Goal: Register for event/course

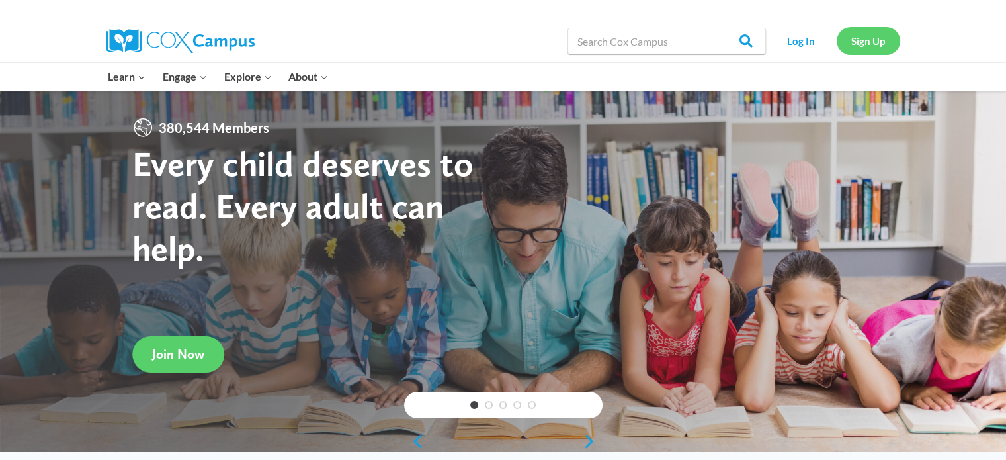
click at [870, 42] on link "Sign Up" at bounding box center [868, 40] width 63 height 27
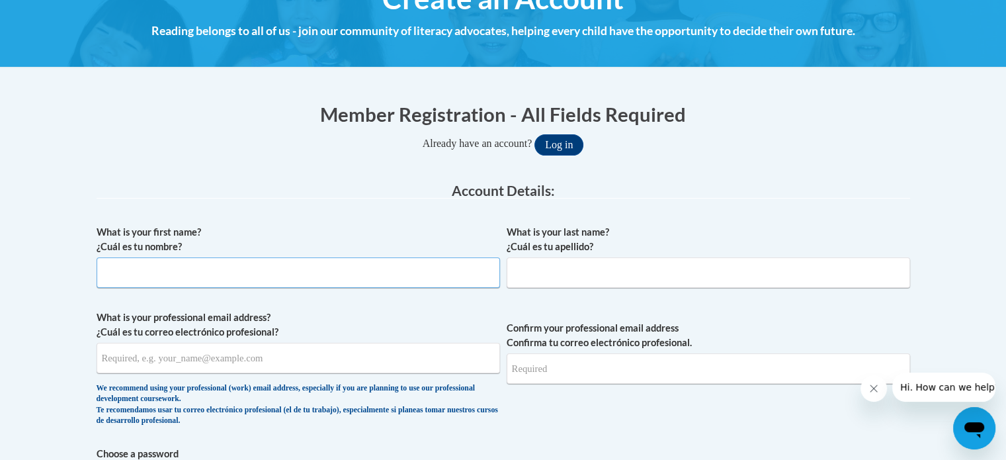
click at [398, 276] on input "What is your first name? ¿Cuál es tu nombre?" at bounding box center [298, 272] width 403 height 30
type input "Jamilynn"
type input "Yarbrough"
type input "jysis2020@gmail.com"
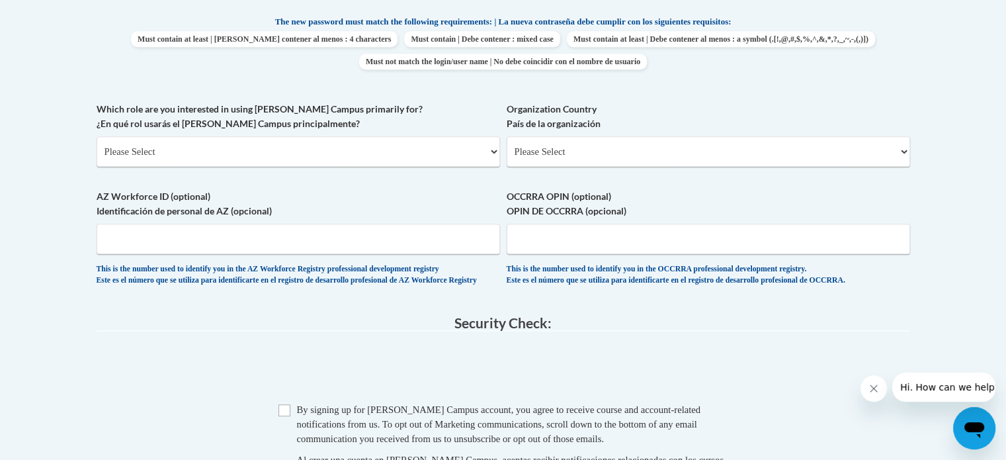
scroll to position [706, 0]
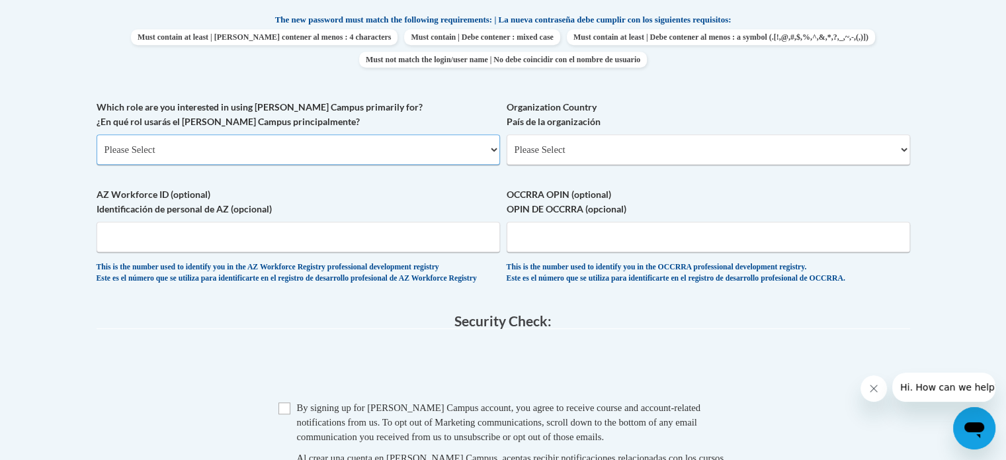
click at [267, 148] on select "Please Select College/University | Colegio/Universidad Community/Nonprofit Part…" at bounding box center [298, 149] width 403 height 30
select select "5a18ea06-2b54-4451-96f2-d152daf9eac5"
click at [97, 134] on select "Please Select College/University | Colegio/Universidad Community/Nonprofit Part…" at bounding box center [298, 149] width 403 height 30
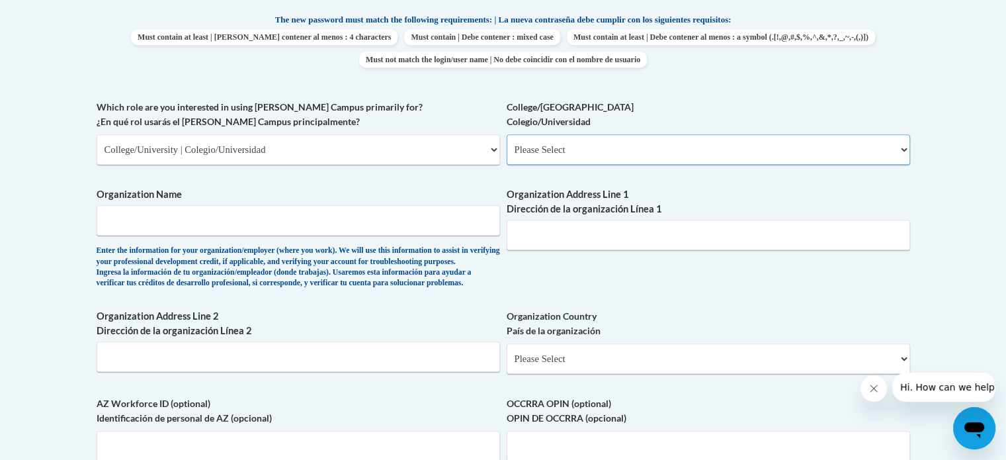
click at [540, 159] on select "Please Select College/University Staff | Empleado universitario College/Univers…" at bounding box center [708, 149] width 403 height 30
select select "99b32b07-cffc-426c-8bf6-0cd77760d84b"
click at [507, 134] on select "Please Select College/University Staff | Empleado universitario College/Univers…" at bounding box center [708, 149] width 403 height 30
click at [300, 217] on input "Organization Name" at bounding box center [298, 220] width 403 height 30
type input "Athens State University"
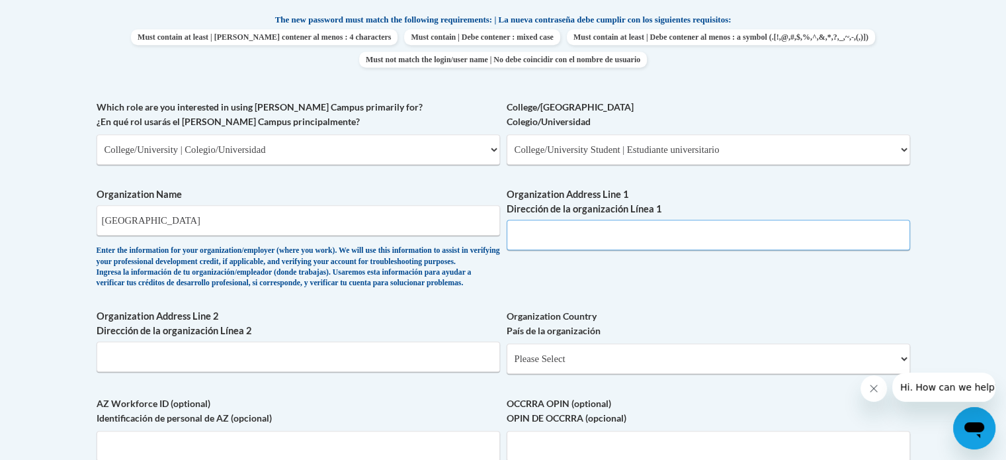
click at [566, 239] on input "Organization Address Line 1 Dirección de la organización Línea 1" at bounding box center [708, 235] width 403 height 30
paste input "300 N Beaty St, Athens, AL 35611"
type input "300 N Beaty St, Athens, AL 35611"
click at [610, 374] on select "Please Select United States | Estados Unidos Outside of the United States | Fue…" at bounding box center [708, 358] width 403 height 30
select select "ad49bcad-a171-4b2e-b99c-48b446064914"
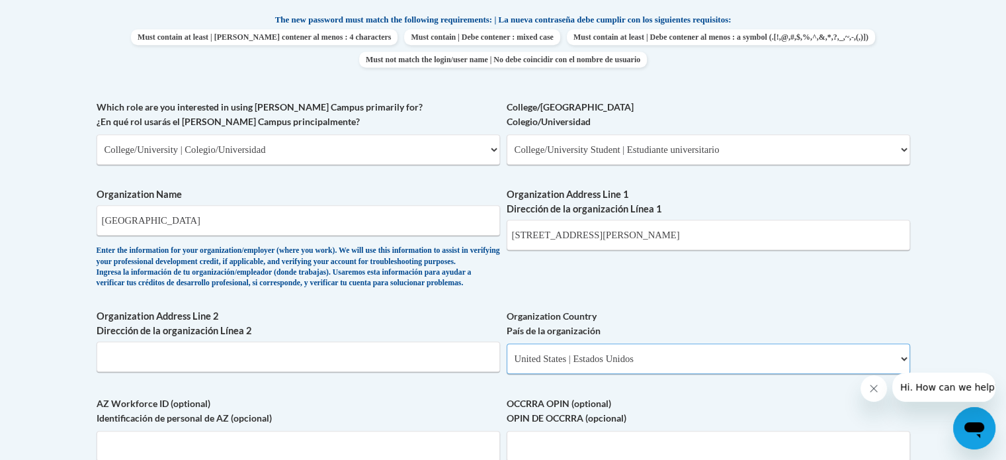
click at [507, 364] on select "Please Select United States | Estados Unidos Outside of the United States | Fue…" at bounding box center [708, 358] width 403 height 30
select select
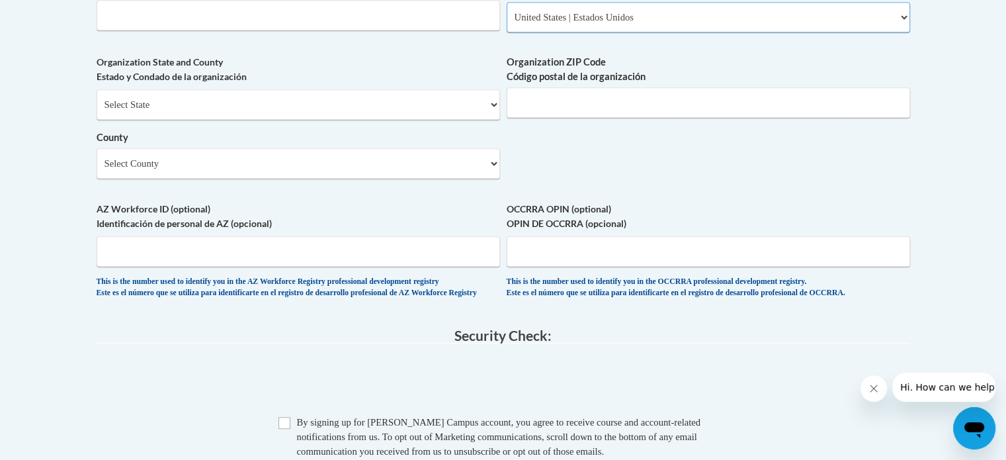
scroll to position [1054, 0]
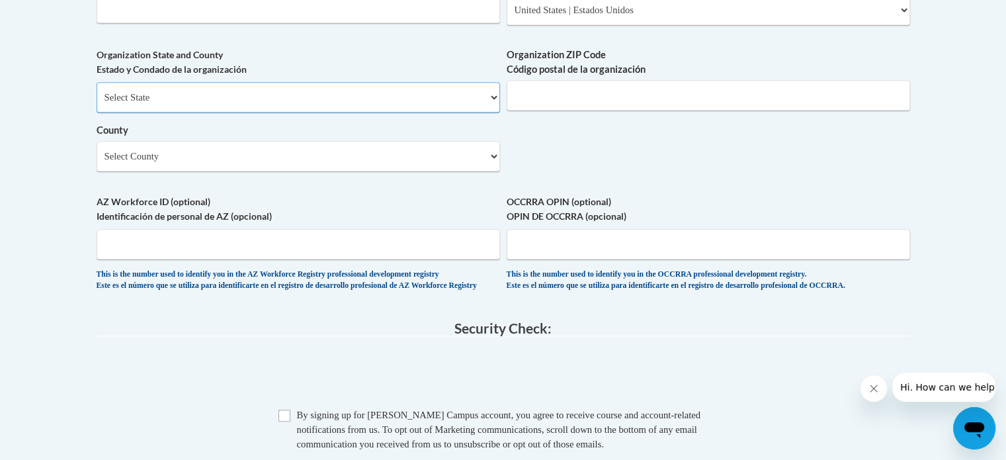
click at [232, 109] on select "Select State Alabama Alaska Arizona Arkansas California Colorado Connecticut De…" at bounding box center [298, 97] width 403 height 30
select select "Alabama"
click at [97, 103] on select "Select State Alabama Alaska Arizona Arkansas California Colorado Connecticut De…" at bounding box center [298, 97] width 403 height 30
click at [579, 110] on input "Organization ZIP Code Código postal de la organización" at bounding box center [708, 95] width 403 height 30
type input "35611"
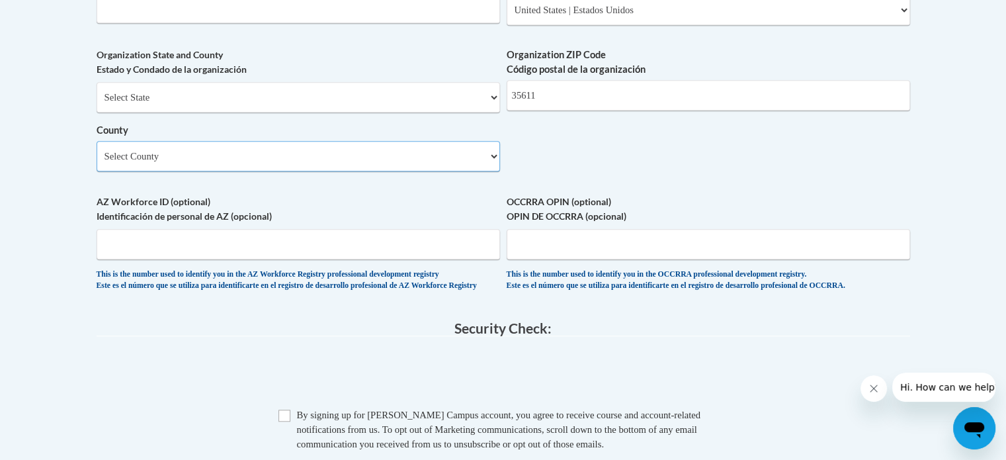
click at [186, 171] on select "Select County Autauga Baldwin Barbour Bibb Blount Bullock Butler Calhoun Chambe…" at bounding box center [298, 156] width 403 height 30
click at [333, 171] on select "Select County Autauga Baldwin Barbour Bibb Blount Bullock Butler Calhoun Chambe…" at bounding box center [298, 156] width 403 height 30
select select "Limestone"
click at [97, 162] on select "Select County Autauga Baldwin Barbour Bibb Blount Bullock Butler Calhoun Chambe…" at bounding box center [298, 156] width 403 height 30
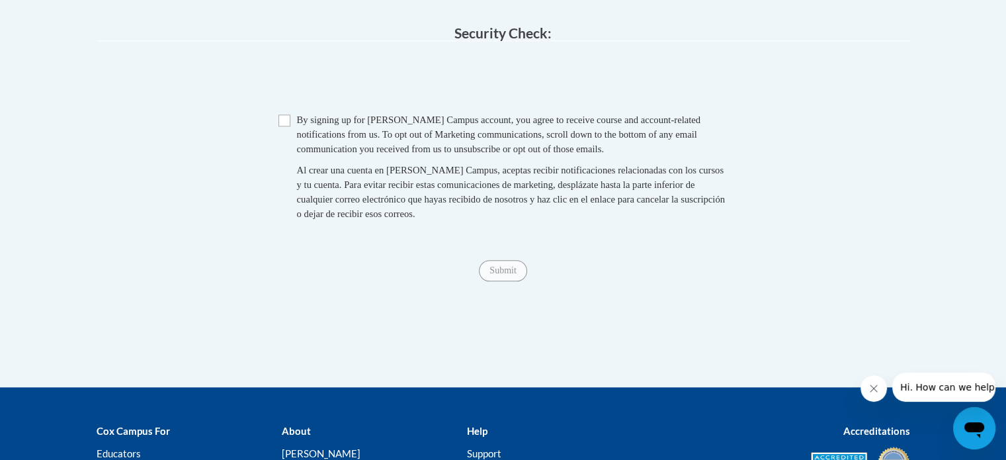
scroll to position [1357, 0]
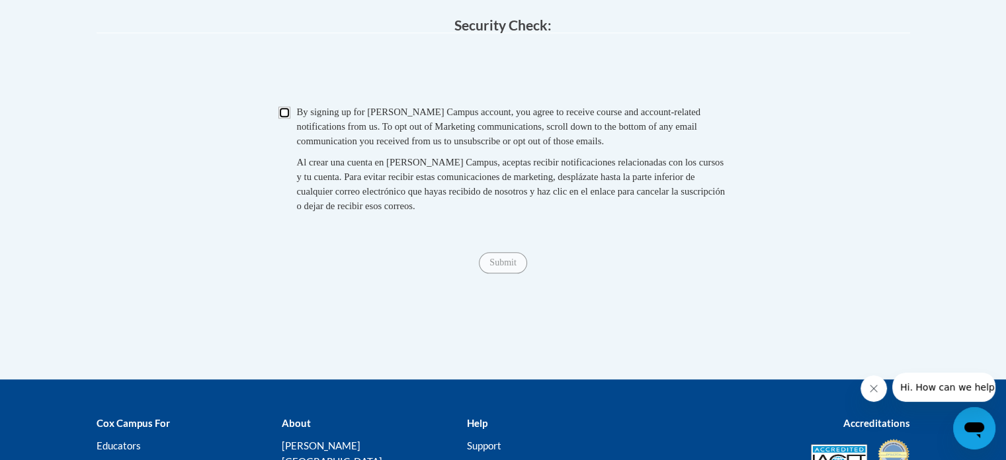
click at [286, 118] on input "Checkbox" at bounding box center [284, 112] width 12 height 12
checkbox input "true"
click at [502, 273] on input "Submit" at bounding box center [503, 262] width 48 height 21
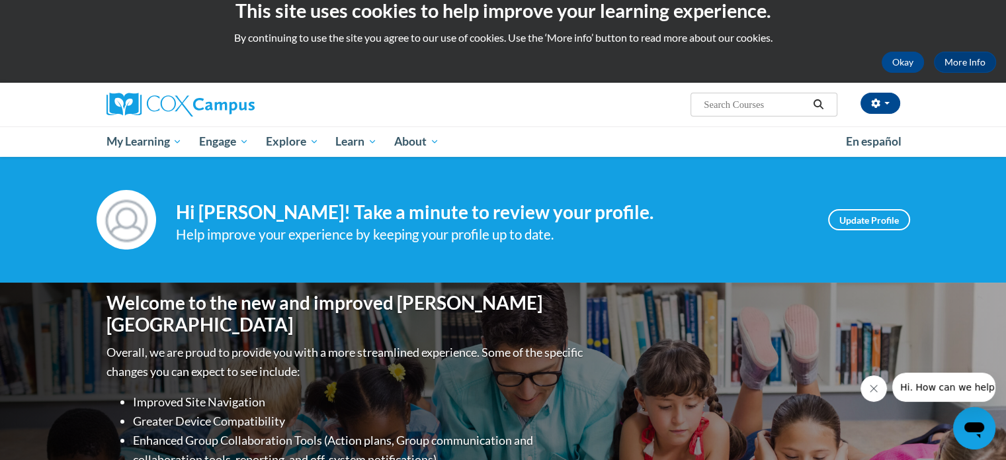
scroll to position [19, 0]
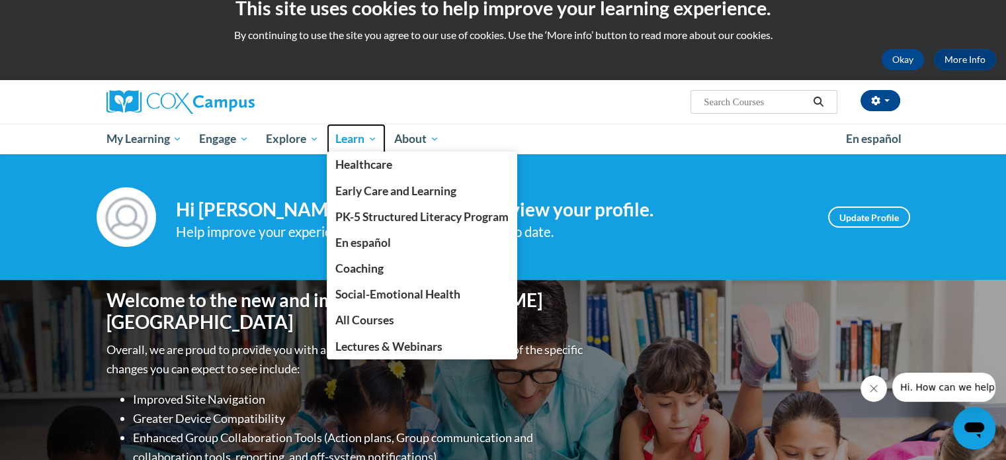
click at [358, 150] on link "Learn" at bounding box center [356, 139] width 59 height 30
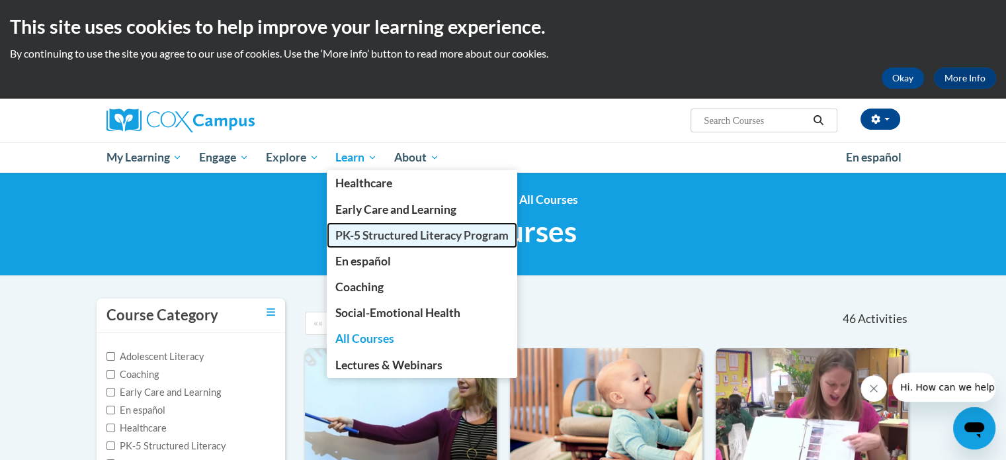
click at [403, 231] on span "PK-5 Structured Literacy Program" at bounding box center [421, 235] width 173 height 14
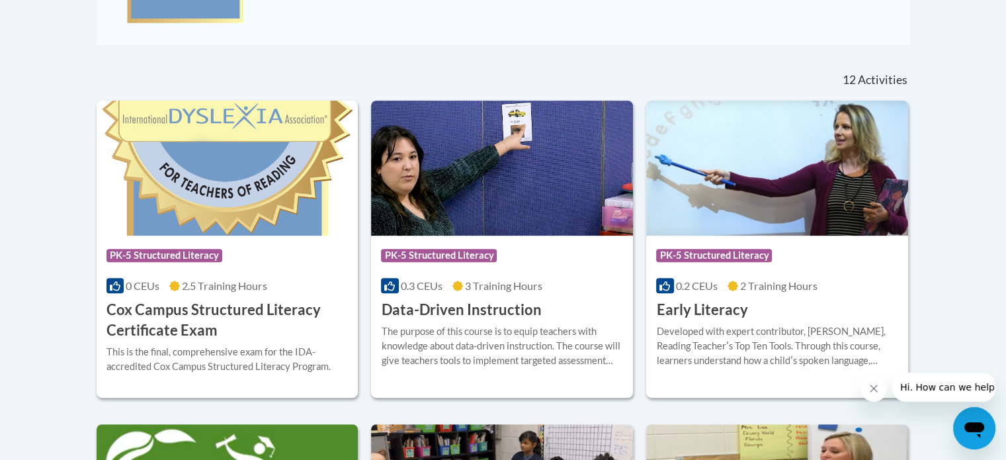
scroll to position [508, 0]
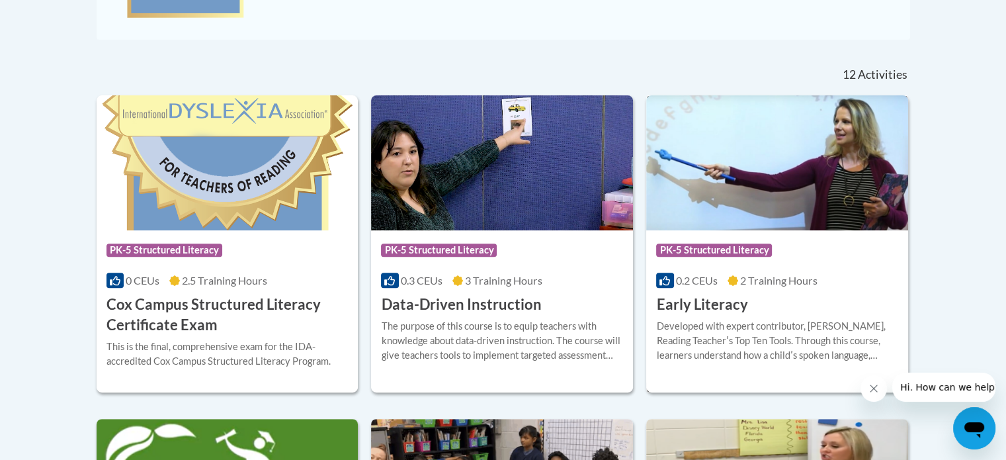
click at [710, 185] on img at bounding box center [777, 162] width 262 height 135
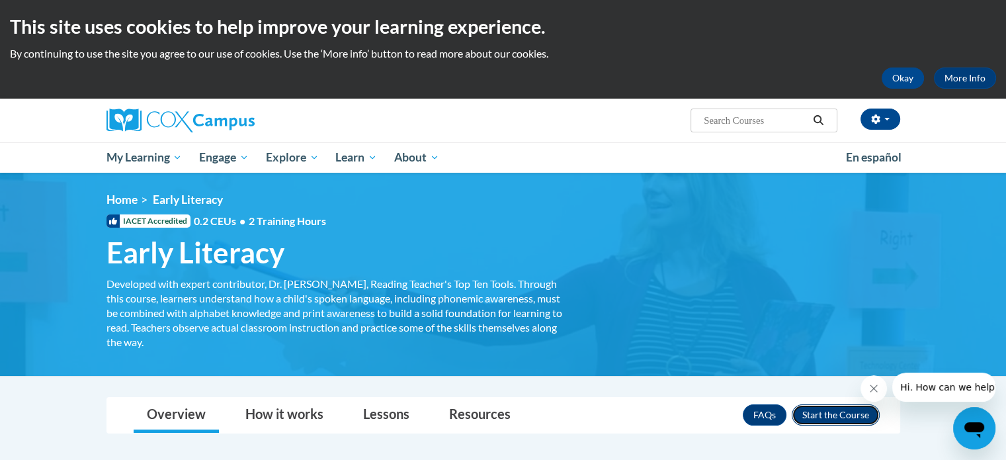
click at [839, 417] on button "Enroll" at bounding box center [836, 414] width 88 height 21
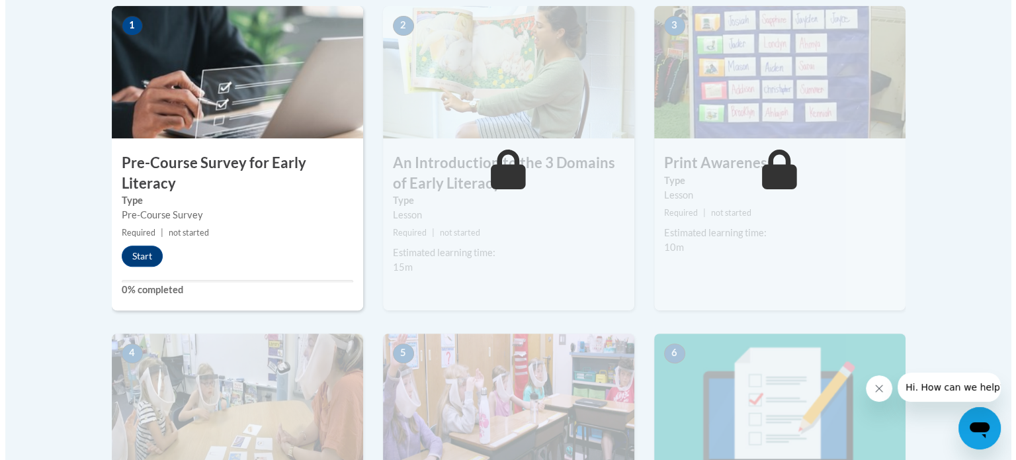
scroll to position [440, 0]
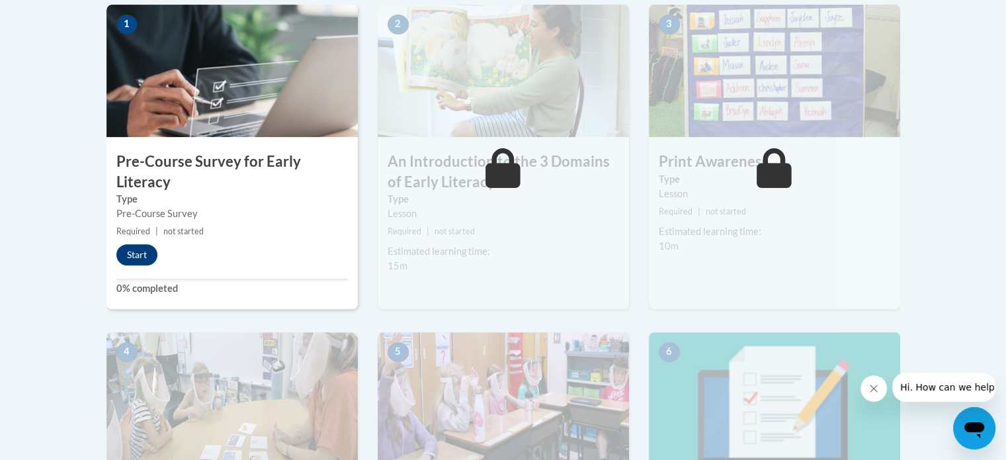
drag, startPoint x: 1009, startPoint y: 142, endPoint x: 993, endPoint y: 272, distance: 130.6
click at [140, 259] on button "Start" at bounding box center [136, 254] width 41 height 21
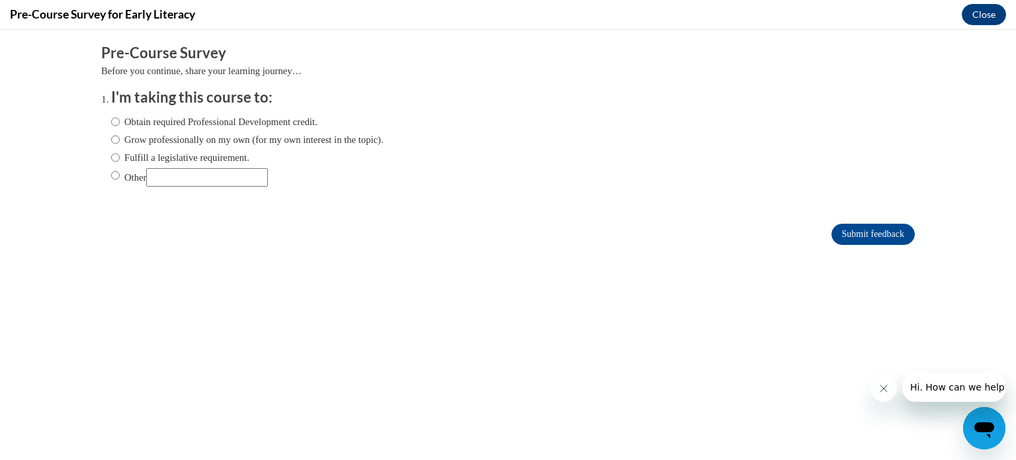
scroll to position [0, 0]
click at [111, 117] on label "Obtain required Professional Development credit." at bounding box center [214, 121] width 206 height 15
click at [111, 117] on input "Obtain required Professional Development credit." at bounding box center [115, 121] width 9 height 15
radio input "true"
click at [878, 235] on input "Submit feedback" at bounding box center [872, 234] width 83 height 21
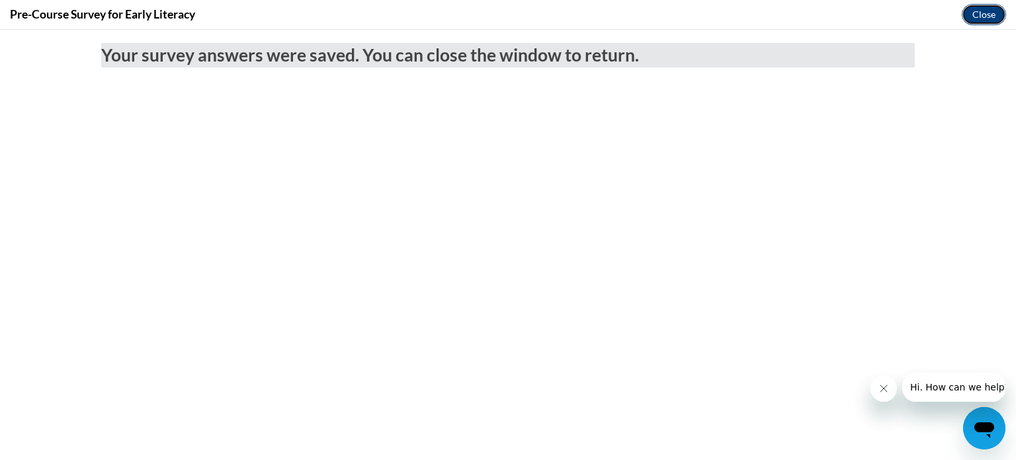
click at [1000, 14] on button "Close" at bounding box center [984, 14] width 44 height 21
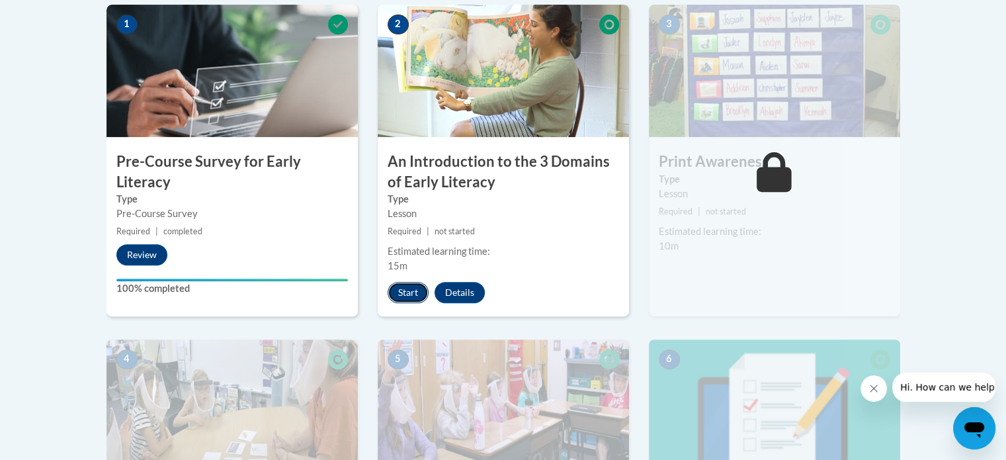
click at [405, 290] on button "Start" at bounding box center [408, 292] width 41 height 21
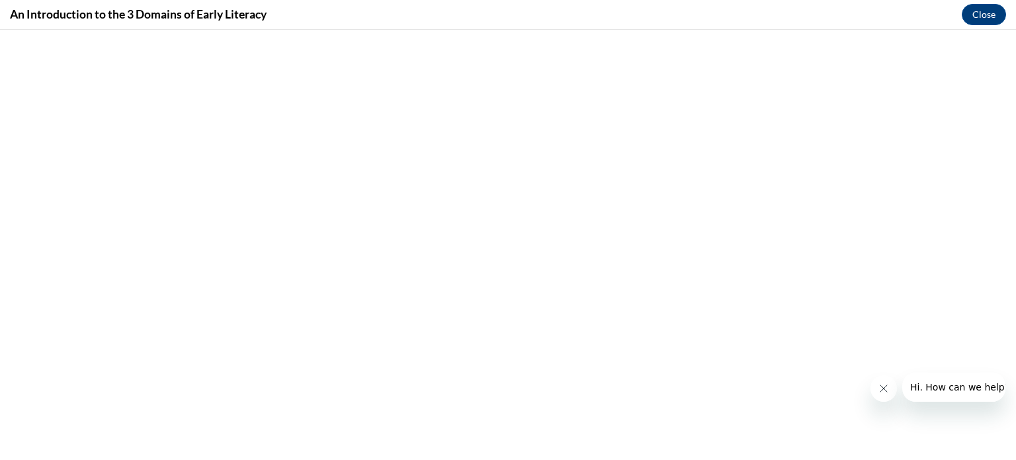
click at [878, 384] on icon "Close message from company" at bounding box center [883, 388] width 11 height 11
